Goal: Transaction & Acquisition: Purchase product/service

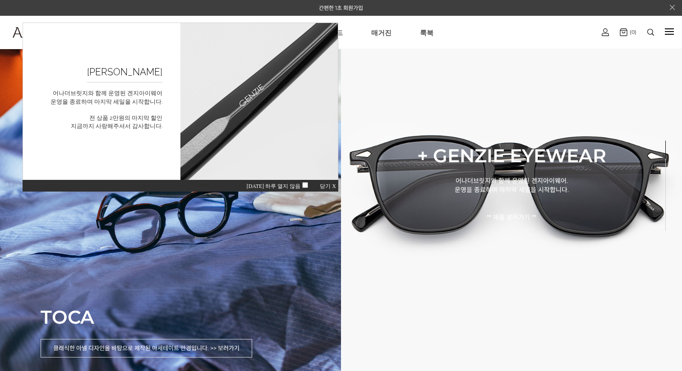
click at [649, 31] on img at bounding box center [650, 32] width 7 height 7
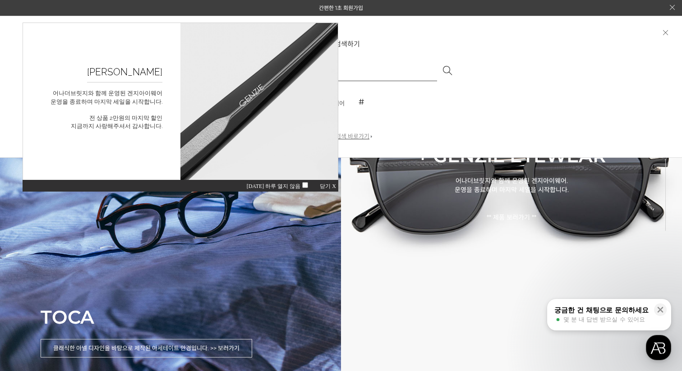
click at [326, 185] on span "닫기 X" at bounding box center [328, 186] width 16 height 6
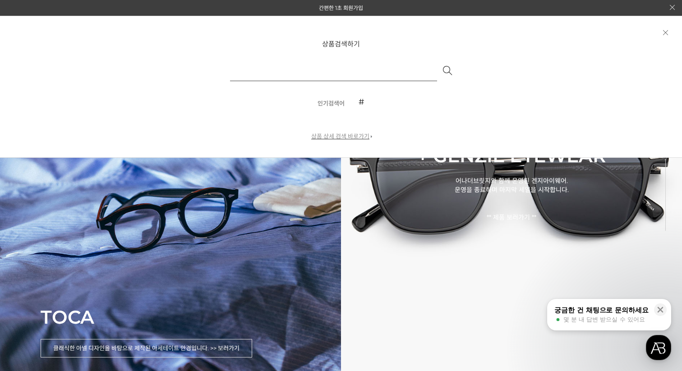
click at [325, 73] on input "text" at bounding box center [333, 70] width 207 height 22
type input "*****"
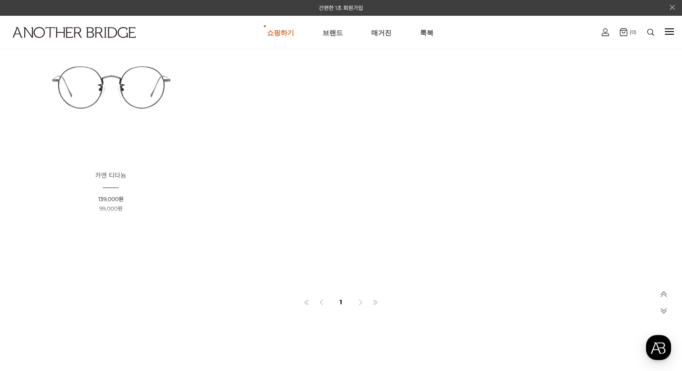
scroll to position [477, 0]
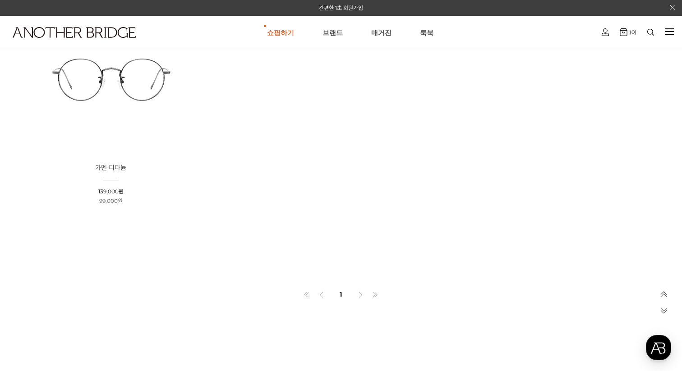
click at [141, 82] on img at bounding box center [110, 78] width 147 height 147
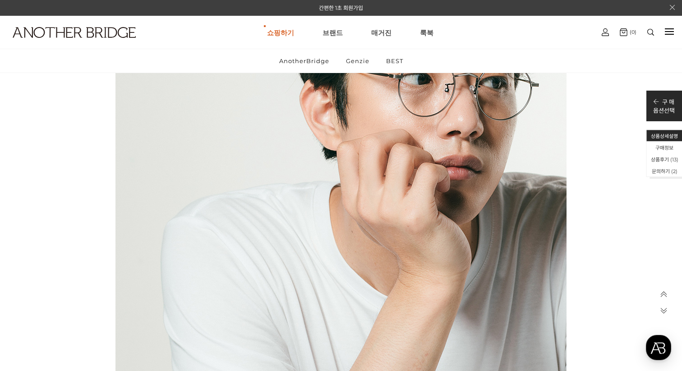
scroll to position [23627, 0]
